Goal: Information Seeking & Learning: Learn about a topic

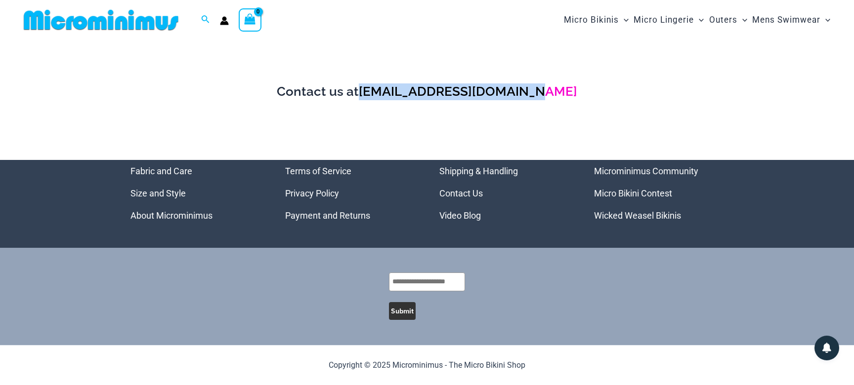
drag, startPoint x: 563, startPoint y: 91, endPoint x: 384, endPoint y: 93, distance: 178.9
click at [384, 93] on h3 "Contact us at [EMAIL_ADDRESS][DOMAIN_NAME]" at bounding box center [427, 92] width 814 height 17
copy link "[EMAIL_ADDRESS][DOMAIN_NAME]"
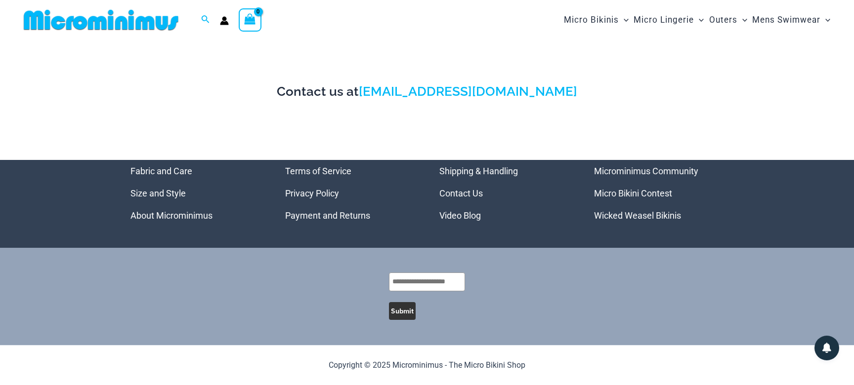
click at [474, 124] on p at bounding box center [427, 124] width 814 height 29
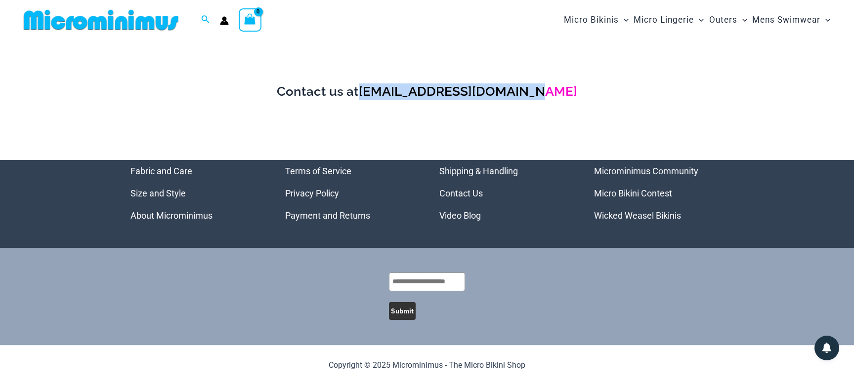
drag, startPoint x: 576, startPoint y: 89, endPoint x: 384, endPoint y: 93, distance: 191.8
click at [384, 93] on h3 "Contact us at support@microminimus.com" at bounding box center [427, 92] width 814 height 17
copy link "support@microminimus.com"
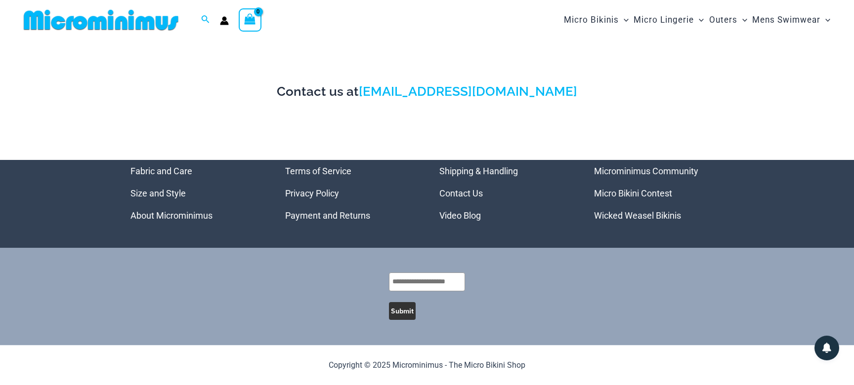
click at [593, 79] on div "Contact us at support@microminimus.com" at bounding box center [427, 89] width 814 height 99
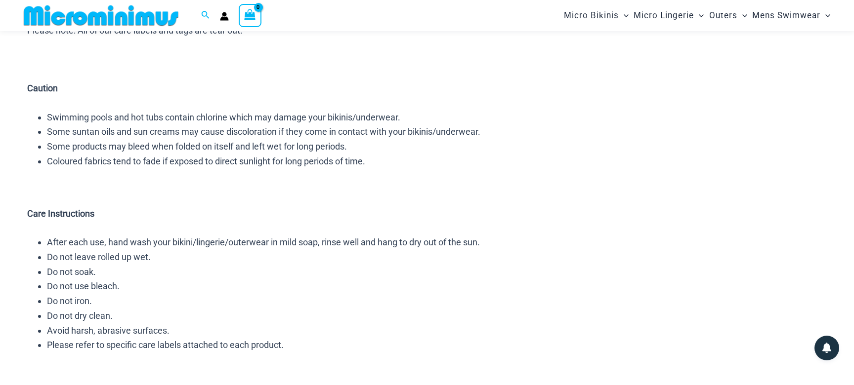
scroll to position [142, 0]
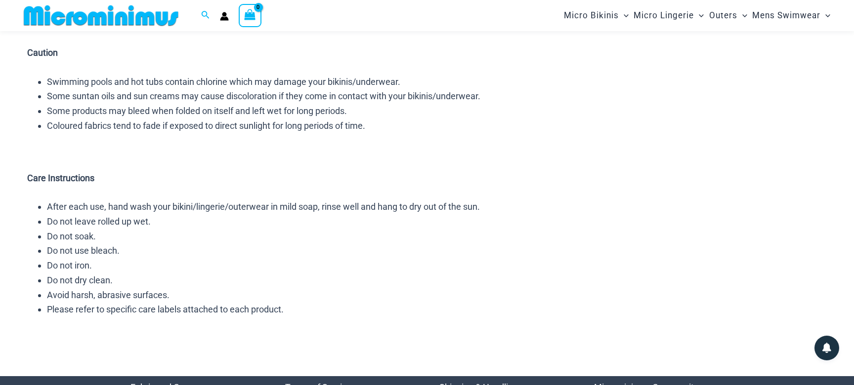
click at [452, 157] on p at bounding box center [427, 149] width 800 height 15
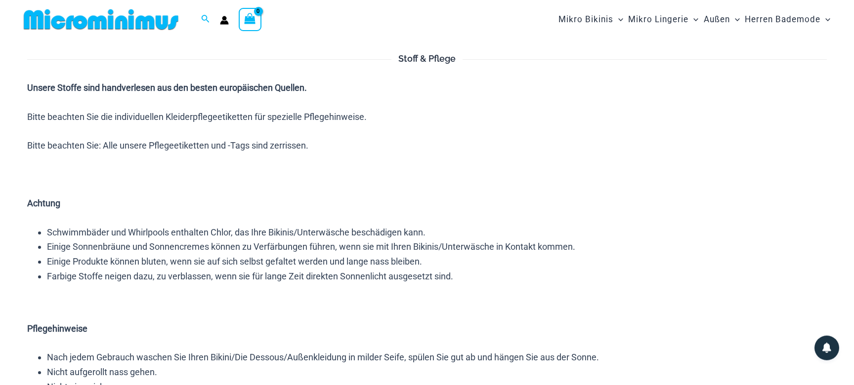
scroll to position [0, 0]
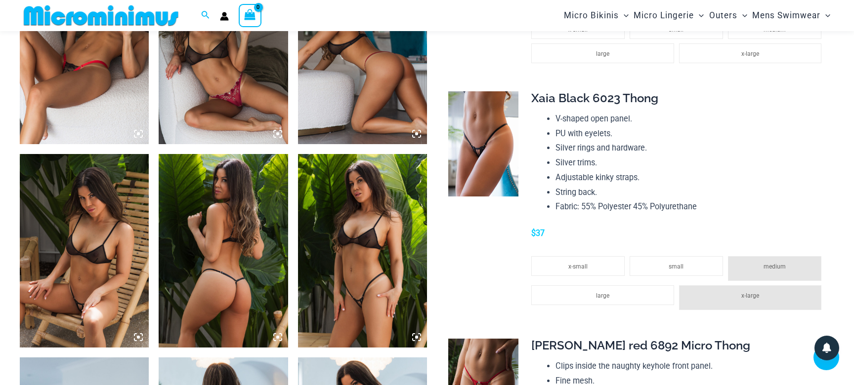
scroll to position [961, 0]
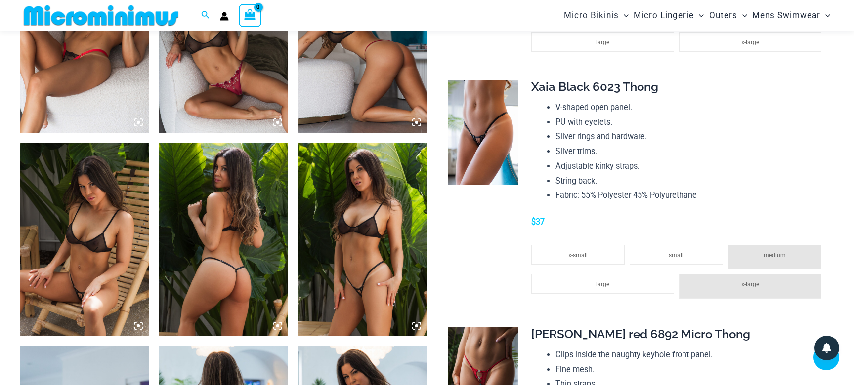
click at [379, 86] on img at bounding box center [362, 36] width 129 height 194
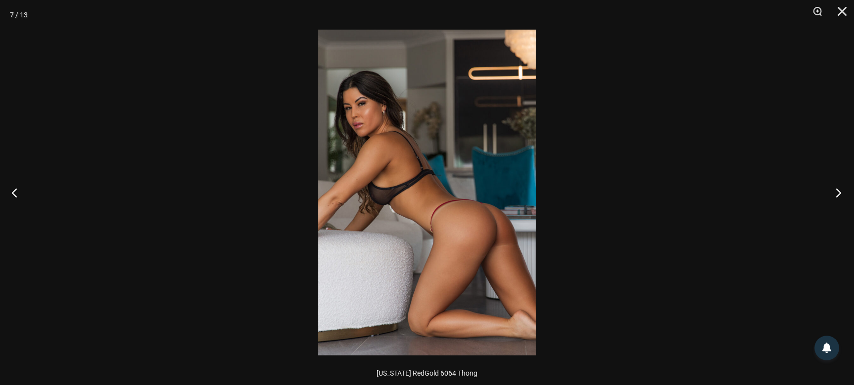
click at [840, 191] on button "Next" at bounding box center [835, 192] width 37 height 49
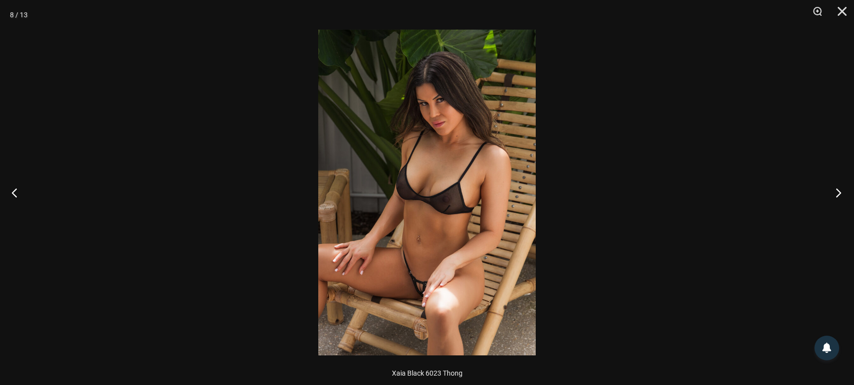
click at [837, 191] on button "Next" at bounding box center [835, 192] width 37 height 49
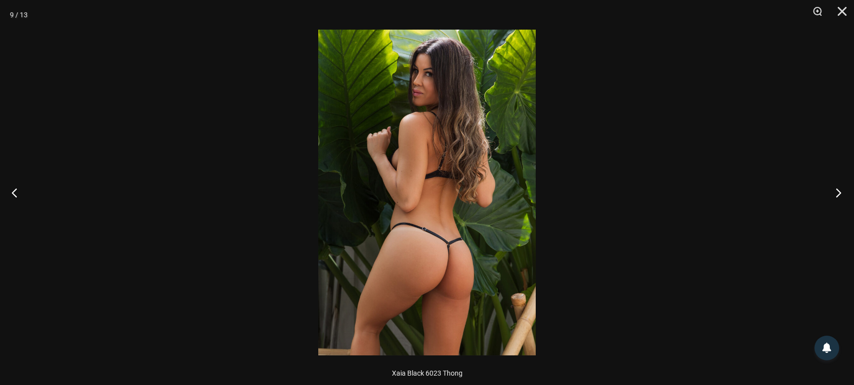
click at [837, 191] on button "Next" at bounding box center [835, 192] width 37 height 49
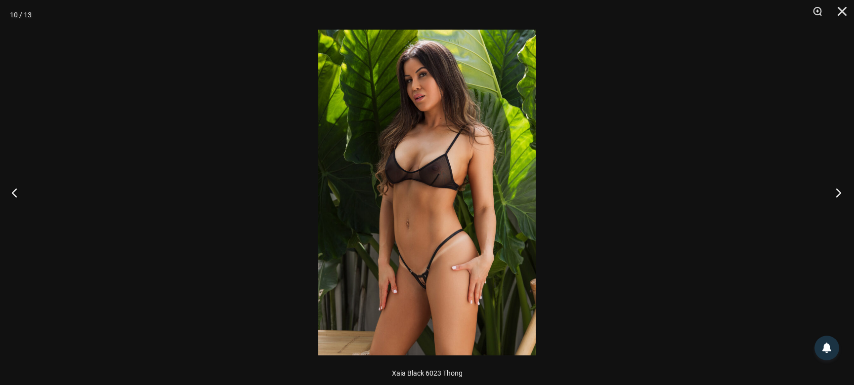
click at [837, 191] on button "Next" at bounding box center [835, 192] width 37 height 49
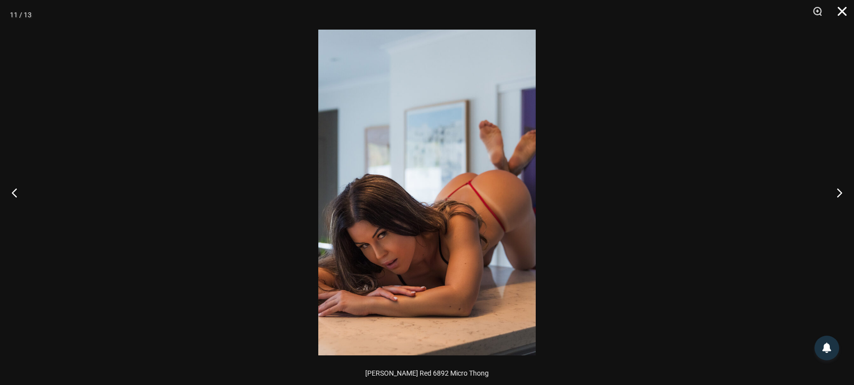
click at [840, 10] on button "Close" at bounding box center [838, 15] width 25 height 30
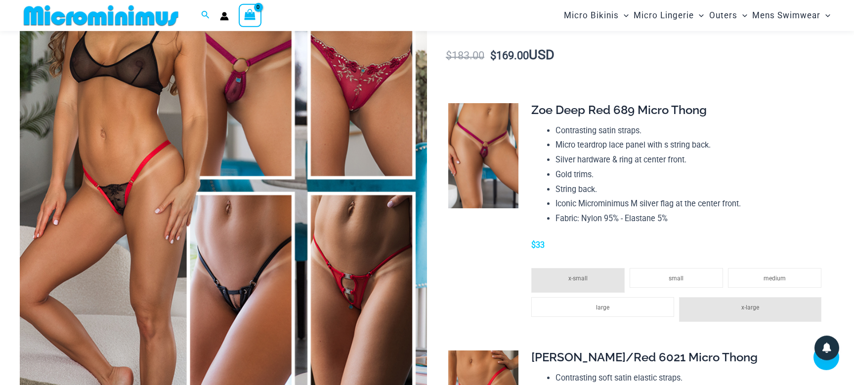
scroll to position [178, 0]
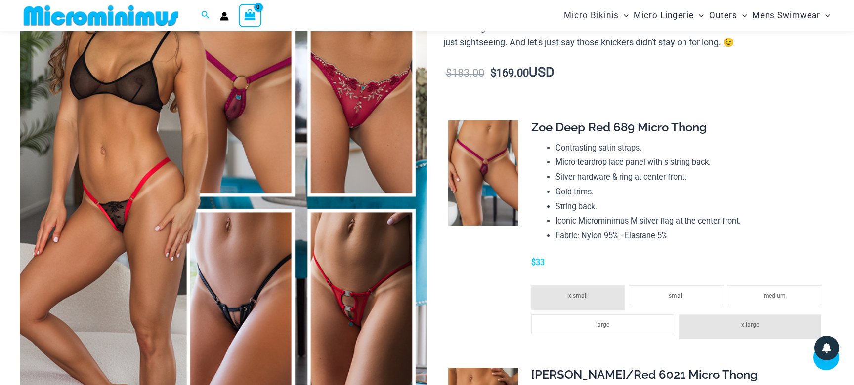
click at [618, 127] on span "Zoe Deep Red 689 Micro Thong" at bounding box center [618, 127] width 175 height 14
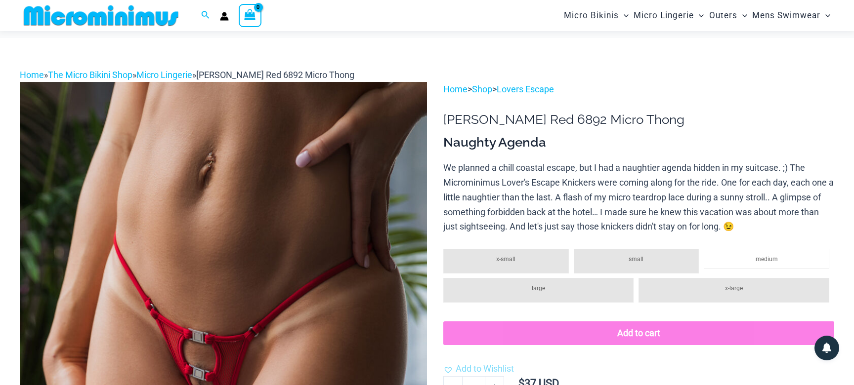
scroll to position [30, 0]
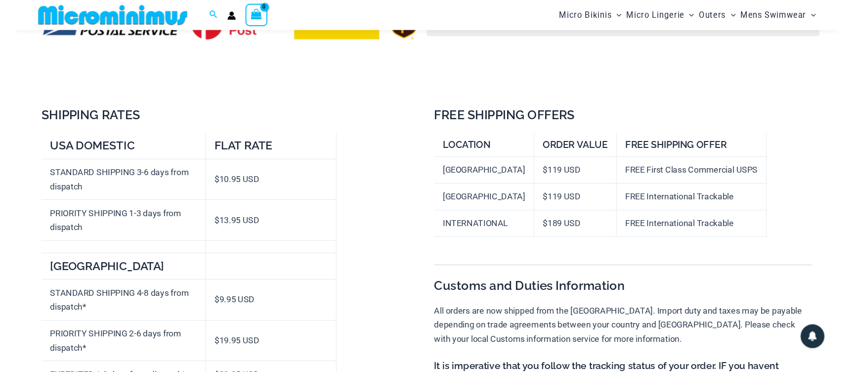
scroll to position [137, 0]
